Goal: Information Seeking & Learning: Learn about a topic

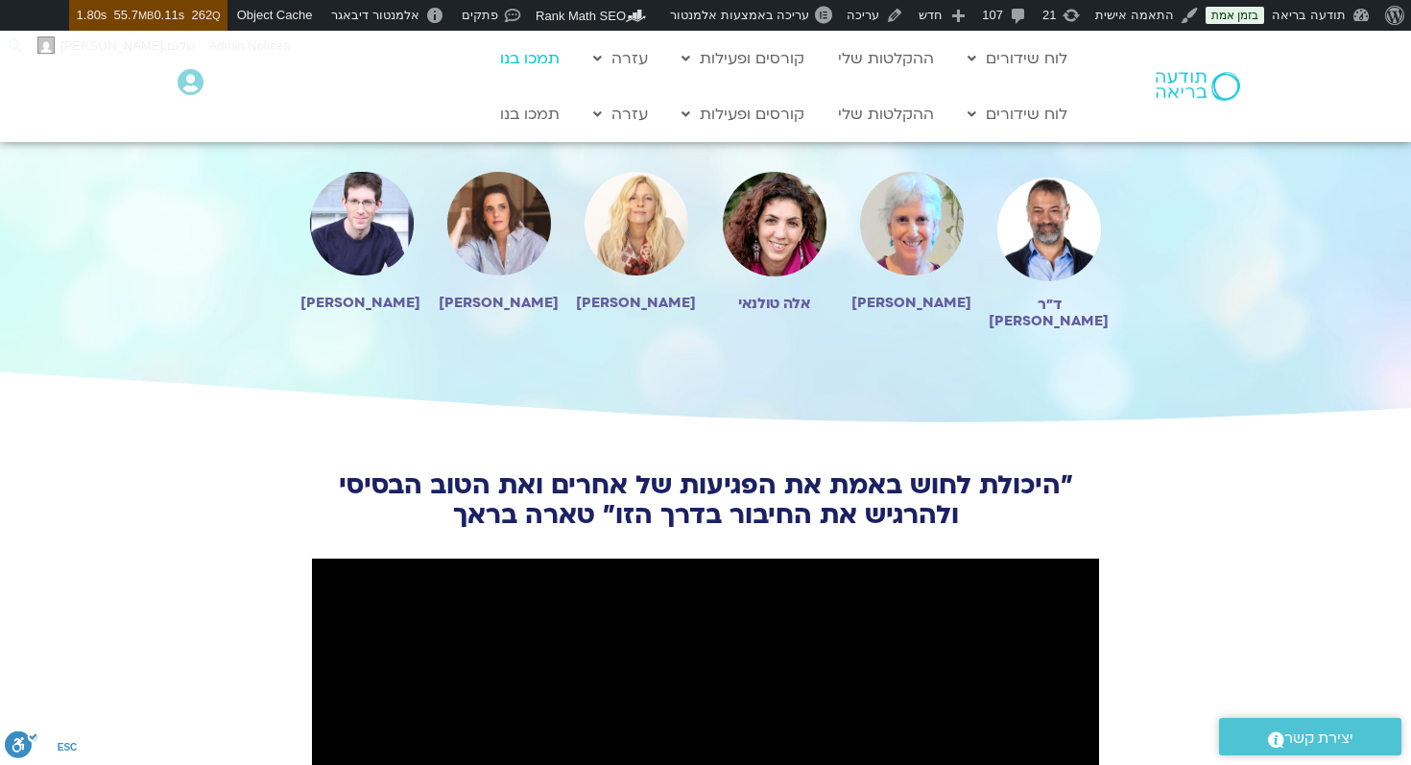
scroll to position [4331, 0]
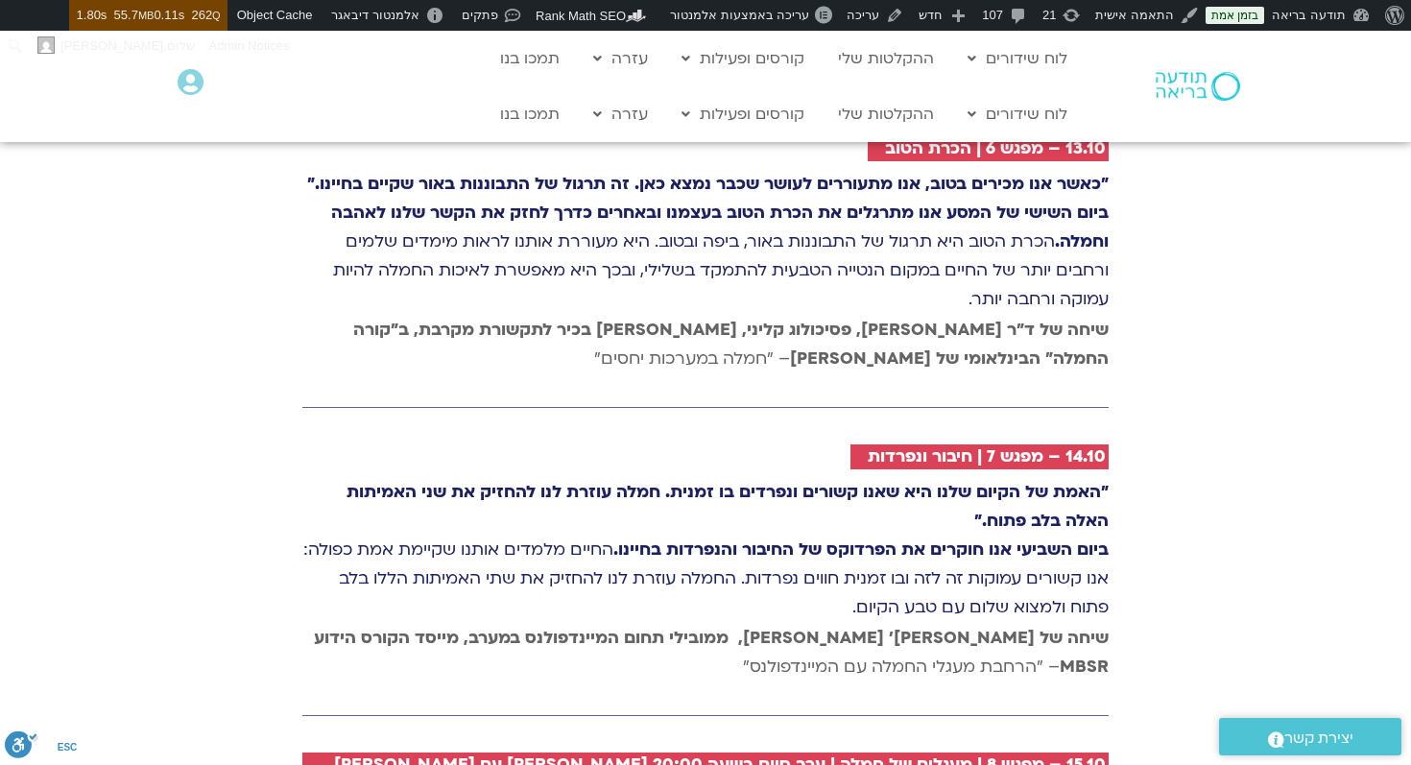
click at [606, 478] on p ""האמת של הקיום שלנו היא שאנו קשורים ונפרדים בו זמנית. חמלה עוזרת לנו להחזיק את …" at bounding box center [705, 550] width 806 height 144
click at [842, 539] on p ""האמת של הקיום שלנו היא שאנו קשורים ונפרדים בו זמנית. חמלה עוזרת לנו להחזיק את …" at bounding box center [705, 550] width 806 height 144
drag, startPoint x: 1117, startPoint y: 491, endPoint x: 682, endPoint y: 549, distance: 439.7
click at [682, 549] on div "10.10 – יום 3 | טוּב לב "כאשר אנו מציעים טוב לב לאחרים, אנו מגלים שטוב לב הוא ד…" at bounding box center [706, 169] width 826 height 1764
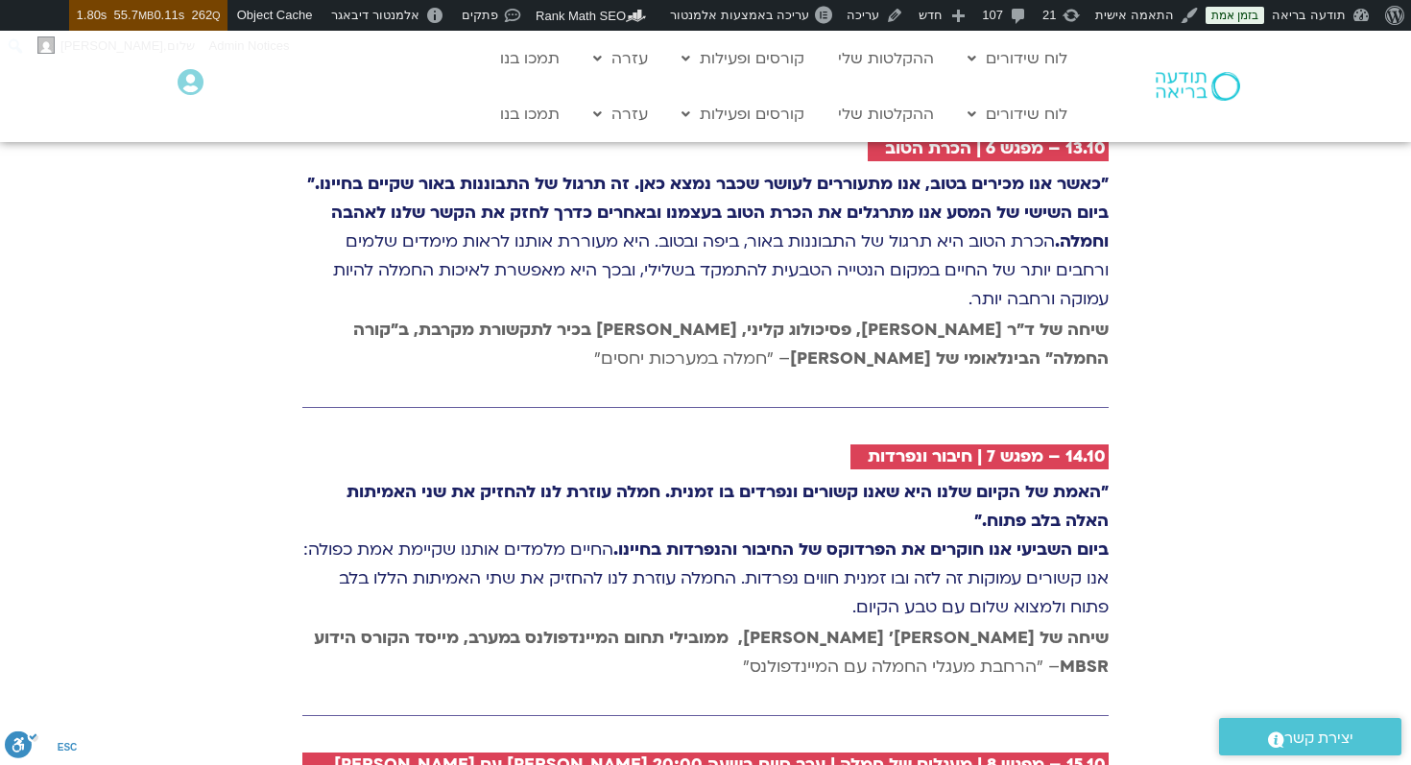
copy p "ביום השביעי אנו חוקרים את הפרדוקס של החיבור והנפרדות בחיינו. החיים מלמדים אותנו…"
click at [1009, 447] on h2 "14.10 – מפגש 7 | חיבור ונפרדות" at bounding box center [987, 456] width 238 height 19
click at [1040, 347] on div "שיחה של ד״ר סטי אל-בר וערן טייכר, פסיכולוג קליני, מורה בכיר לתקשורת מקרבת, ב״קו…" at bounding box center [705, 367] width 806 height 40
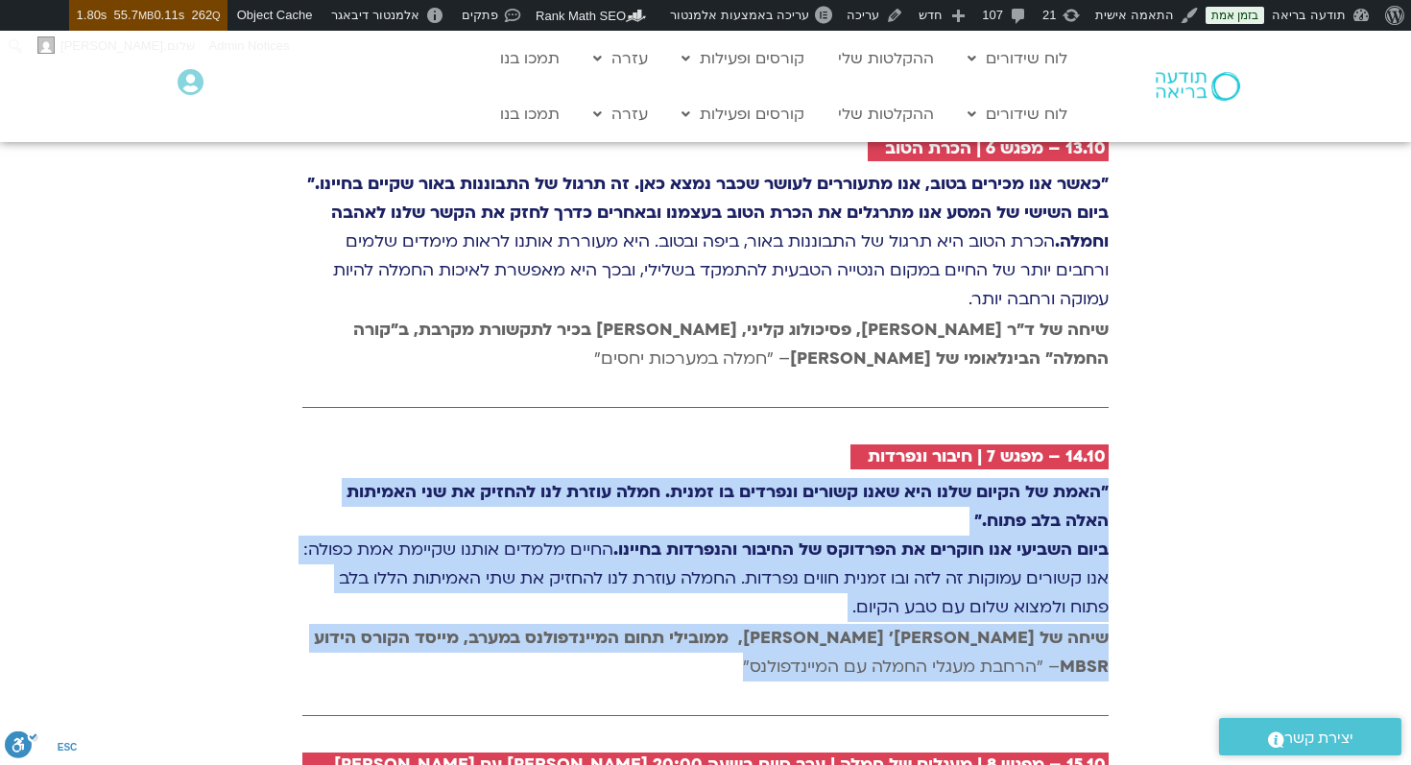
drag, startPoint x: 1112, startPoint y: 429, endPoint x: 655, endPoint y: 603, distance: 488.9
click at [655, 603] on div "10.10 – יום 3 | טוּב לב "כאשר אנו מציעים טוב לב לאחרים, אנו מגלים שטוב לב הוא ד…" at bounding box center [706, 169] width 826 height 1764
copy div ""האמת של הקיום שלנו היא שאנו קשורים ונפרדים בו זמנית. חמלה עוזרת לנו להחזיק את …"
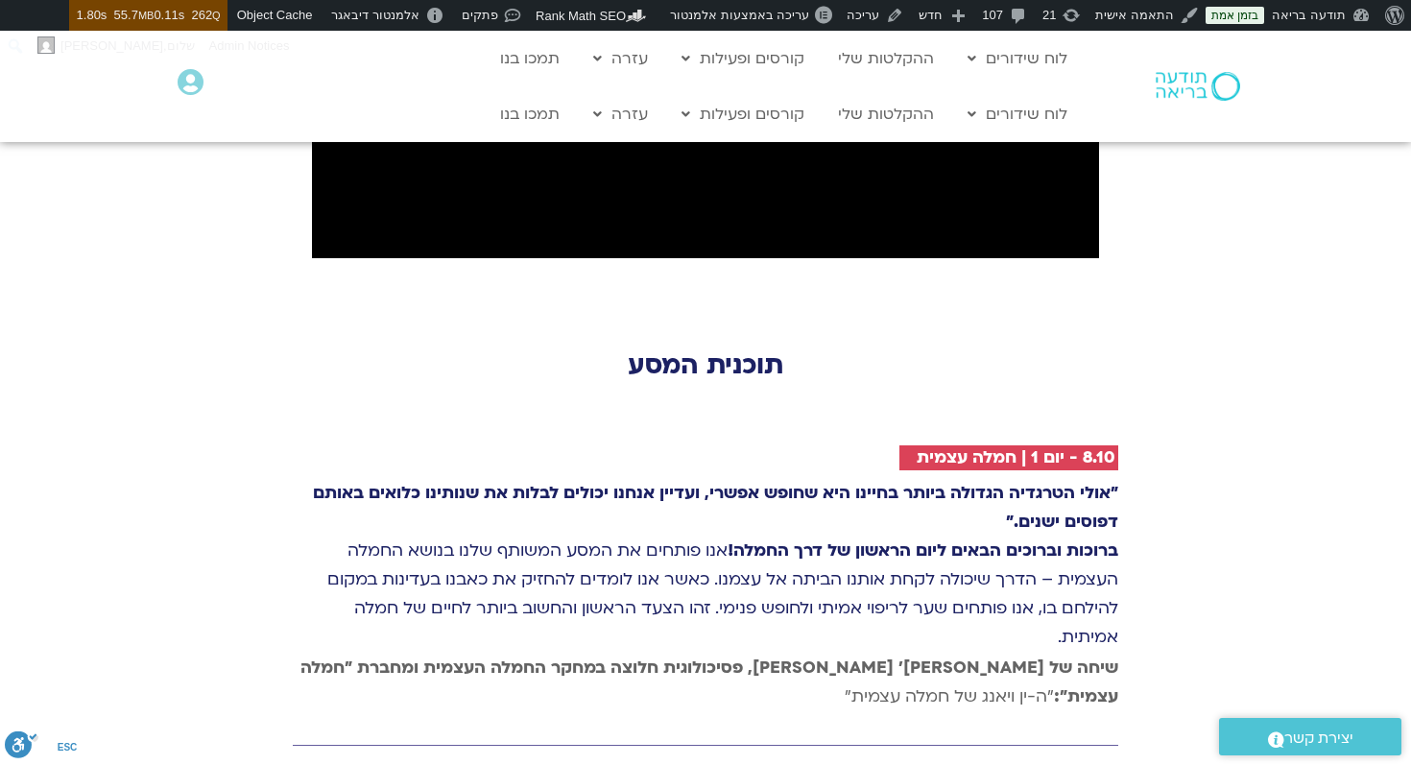
scroll to position [2507, 0]
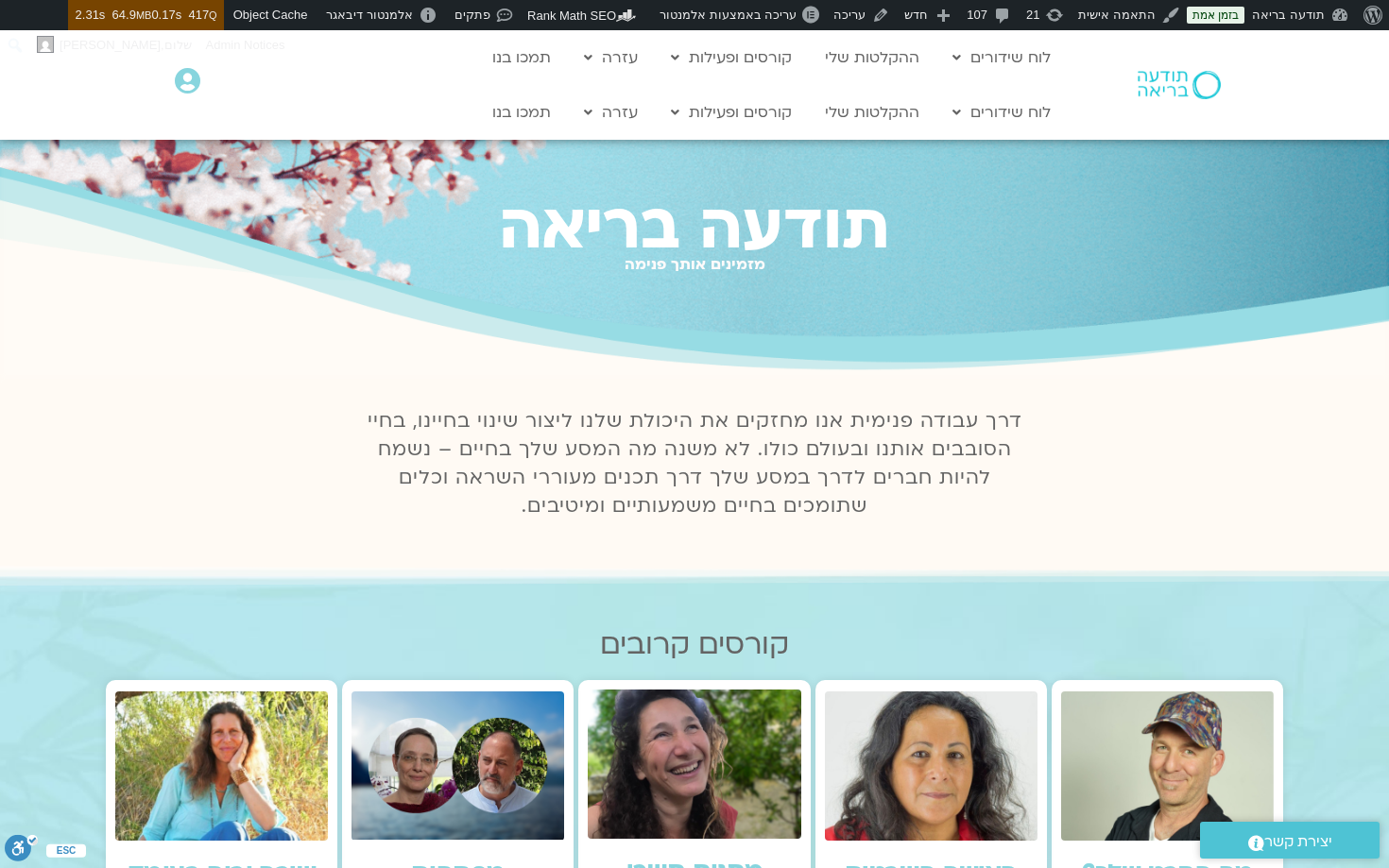
scroll to position [1834, 0]
